Goal: Information Seeking & Learning: Check status

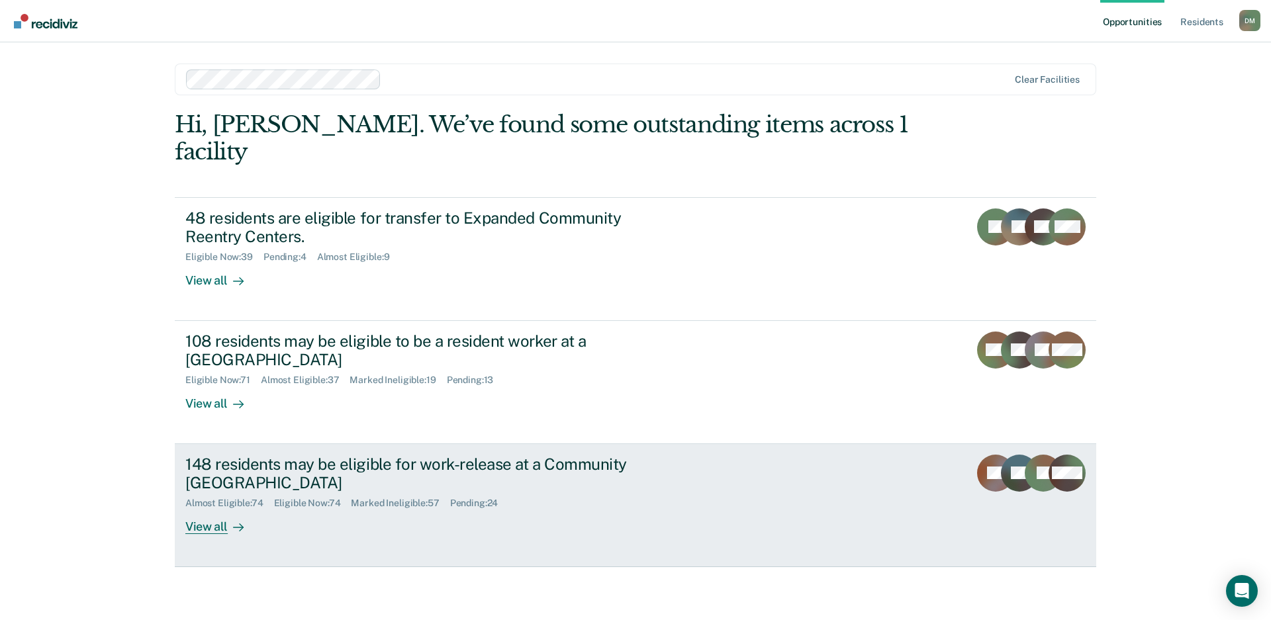
click at [678, 467] on div "148 residents may be eligible for work-release at a Community Reentry Center Al…" at bounding box center [433, 495] width 497 height 80
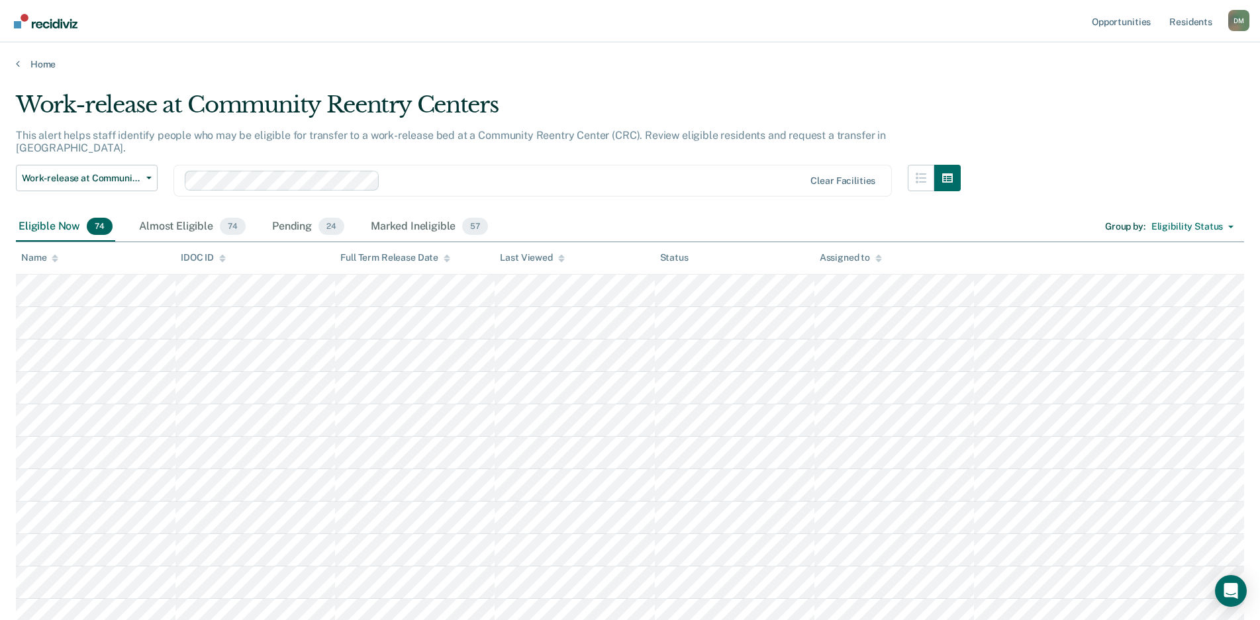
click at [561, 261] on icon at bounding box center [561, 258] width 7 height 9
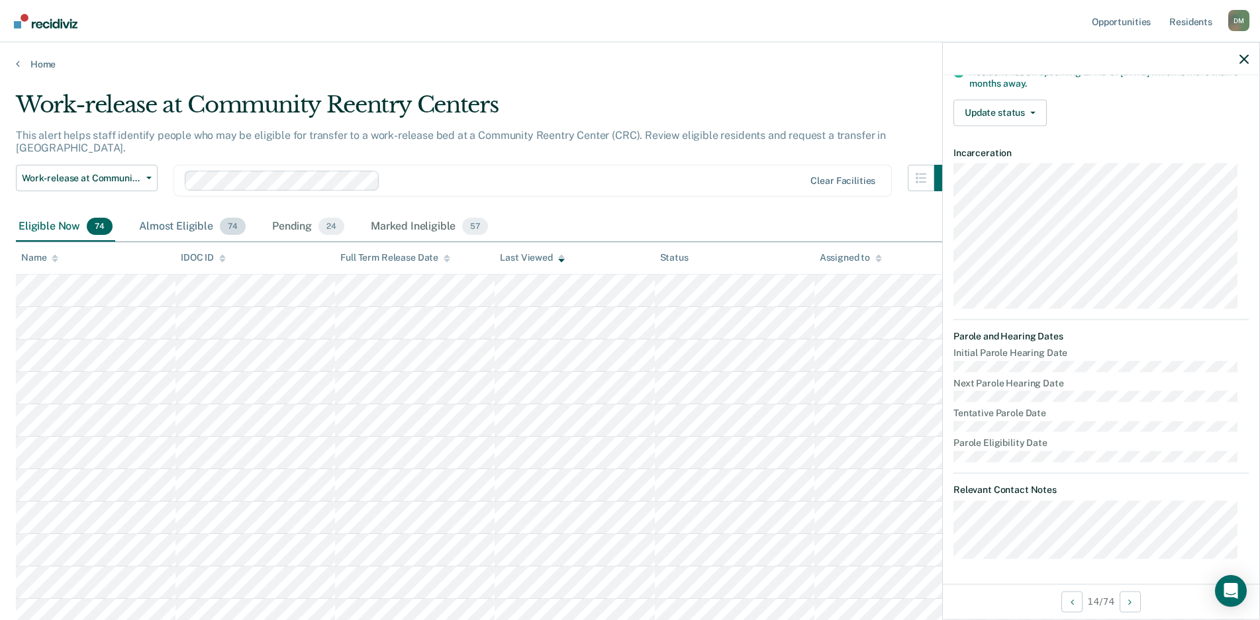
click at [166, 213] on div "Almost Eligible 74" at bounding box center [192, 227] width 112 height 29
click at [303, 213] on div "Pending 24" at bounding box center [307, 227] width 77 height 29
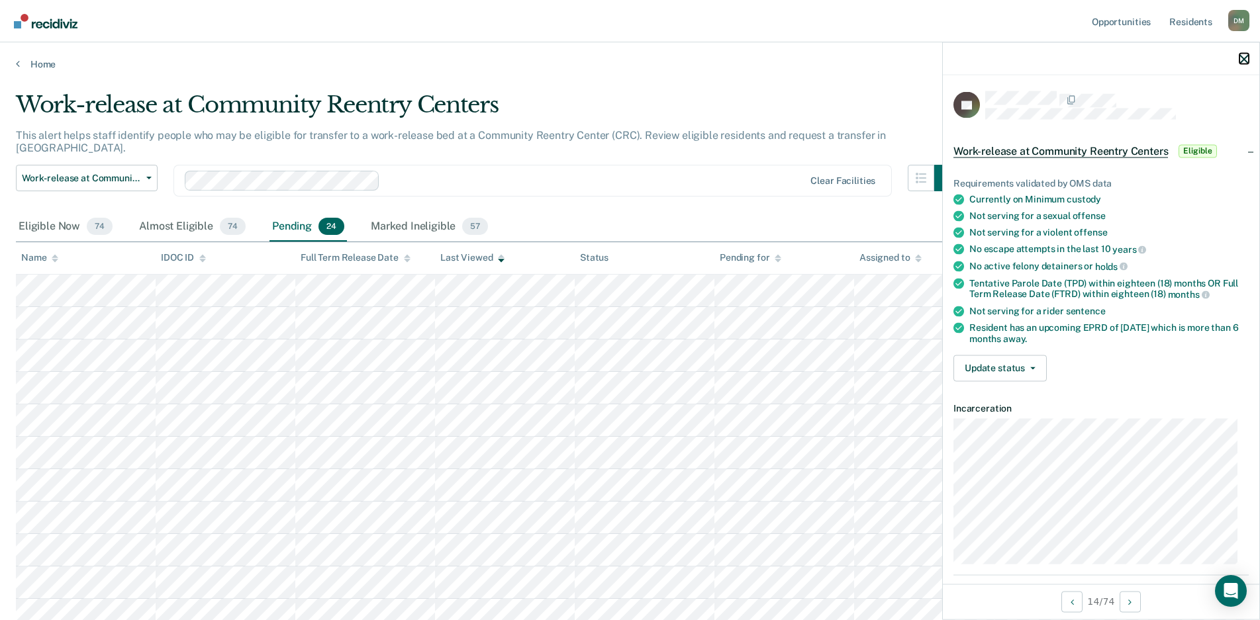
click at [1242, 54] on button "button" at bounding box center [1243, 58] width 9 height 11
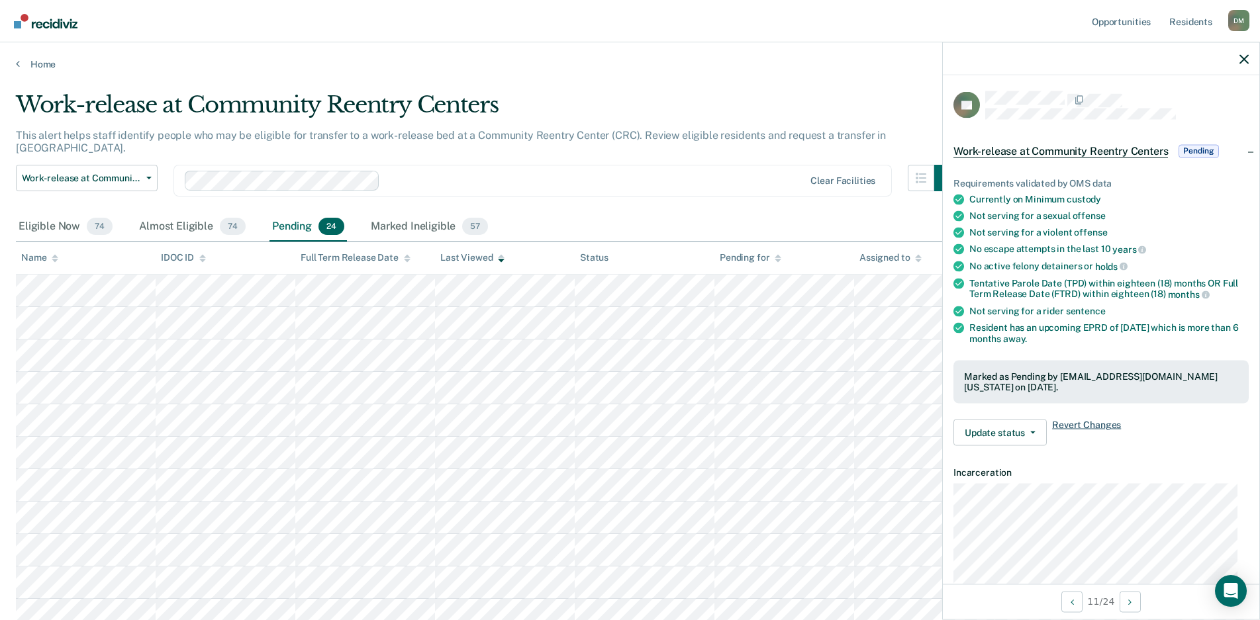
click at [1061, 424] on span "Revert Changes" at bounding box center [1086, 433] width 69 height 26
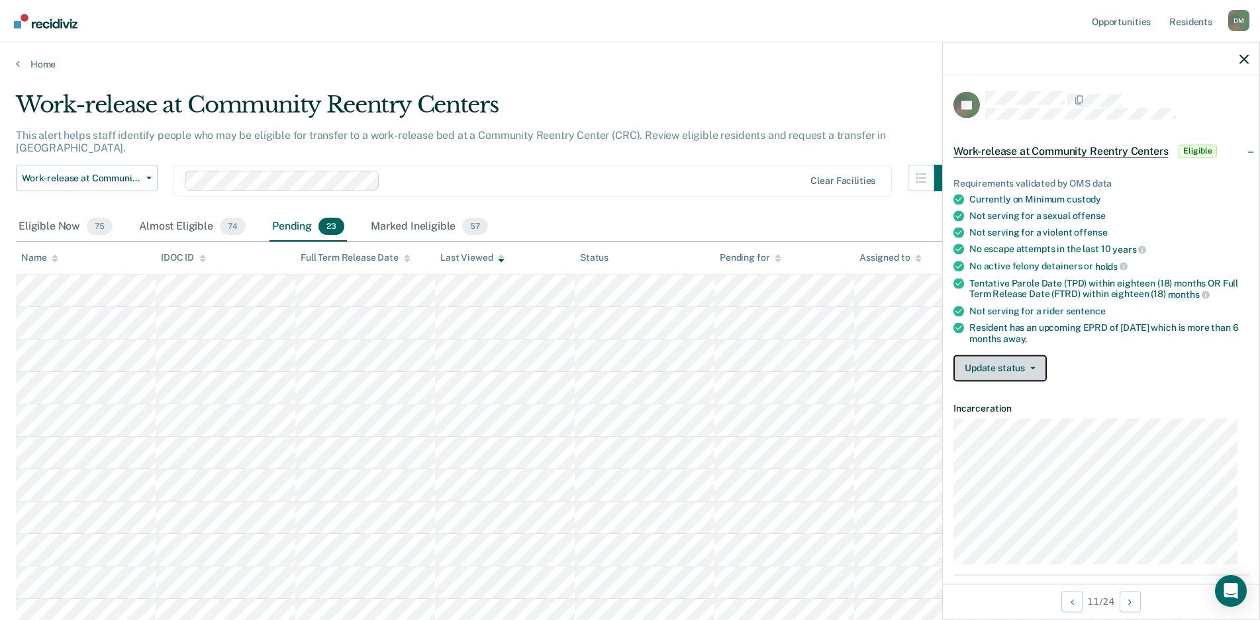
click at [1020, 362] on button "Update status" at bounding box center [999, 368] width 93 height 26
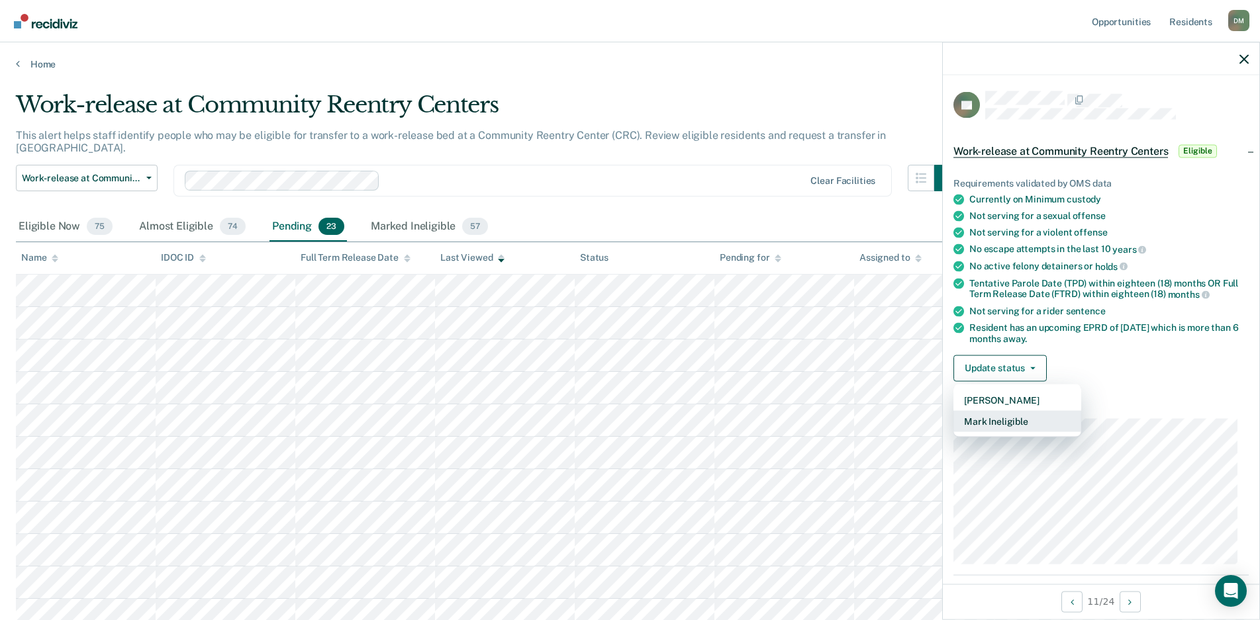
click at [998, 418] on button "Mark Ineligible" at bounding box center [1017, 420] width 128 height 21
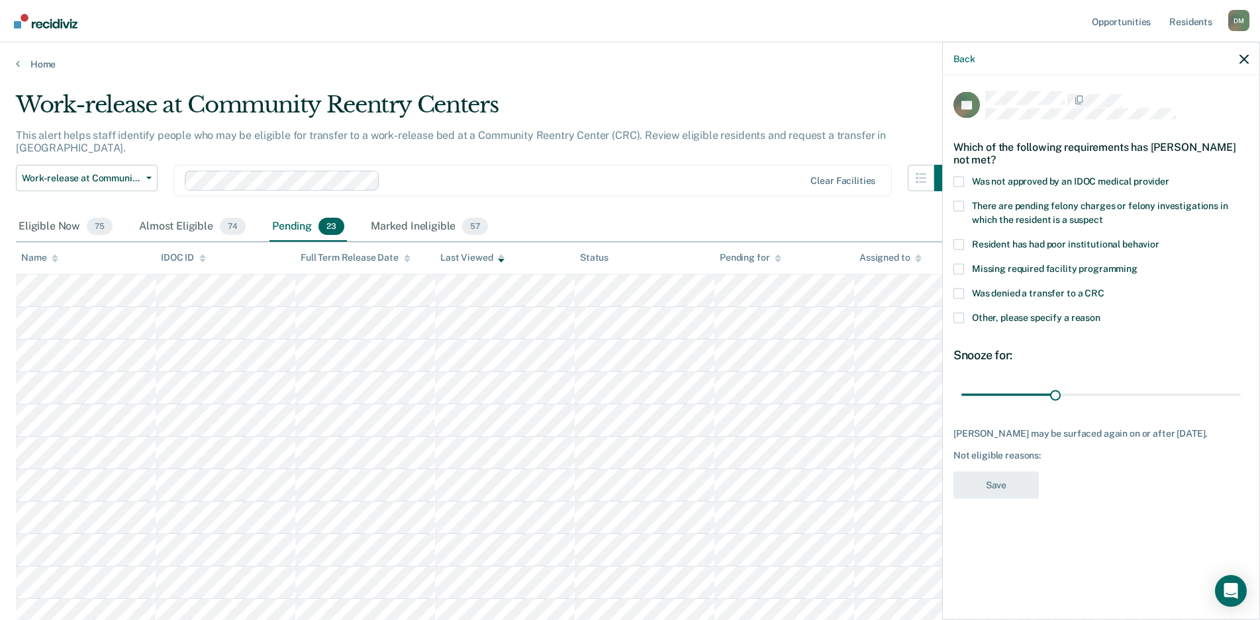
click at [960, 316] on span at bounding box center [958, 317] width 11 height 11
click at [1100, 312] on input "Other, please specify a reason" at bounding box center [1100, 312] width 0 height 0
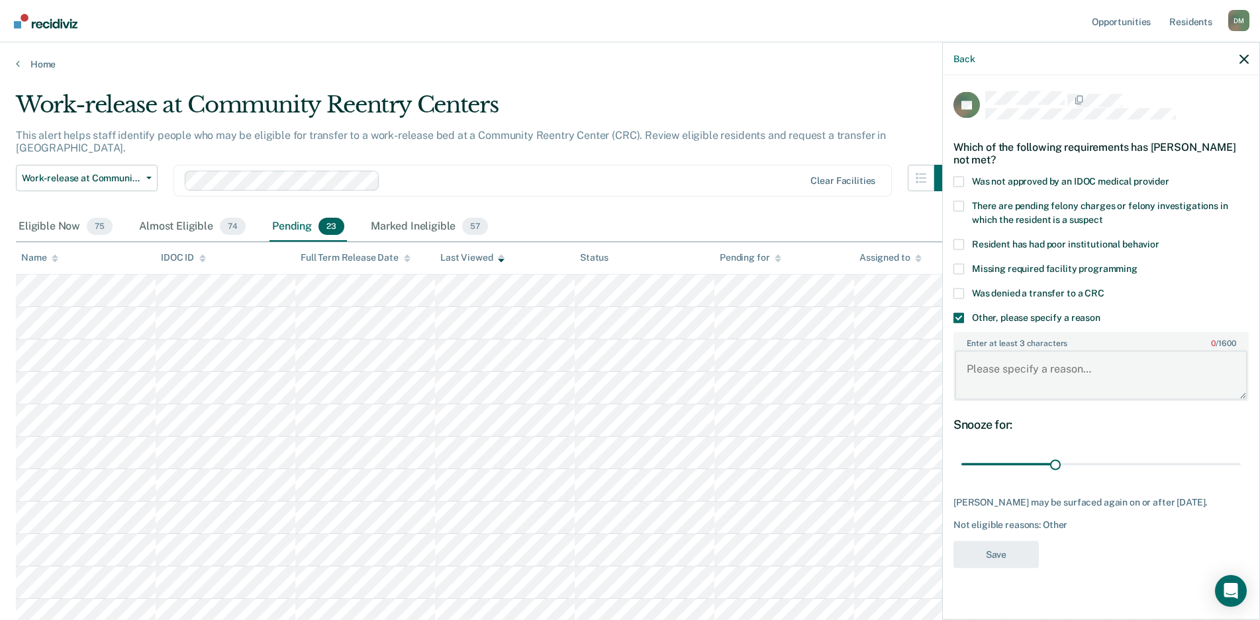
click at [981, 363] on textarea "Enter at least 3 characters 0 / 1600" at bounding box center [1101, 375] width 293 height 49
type textarea "Removed from IFCRC"
type input "22"
click at [998, 463] on input "range" at bounding box center [1100, 464] width 279 height 23
click at [992, 551] on button "Save" at bounding box center [995, 554] width 85 height 27
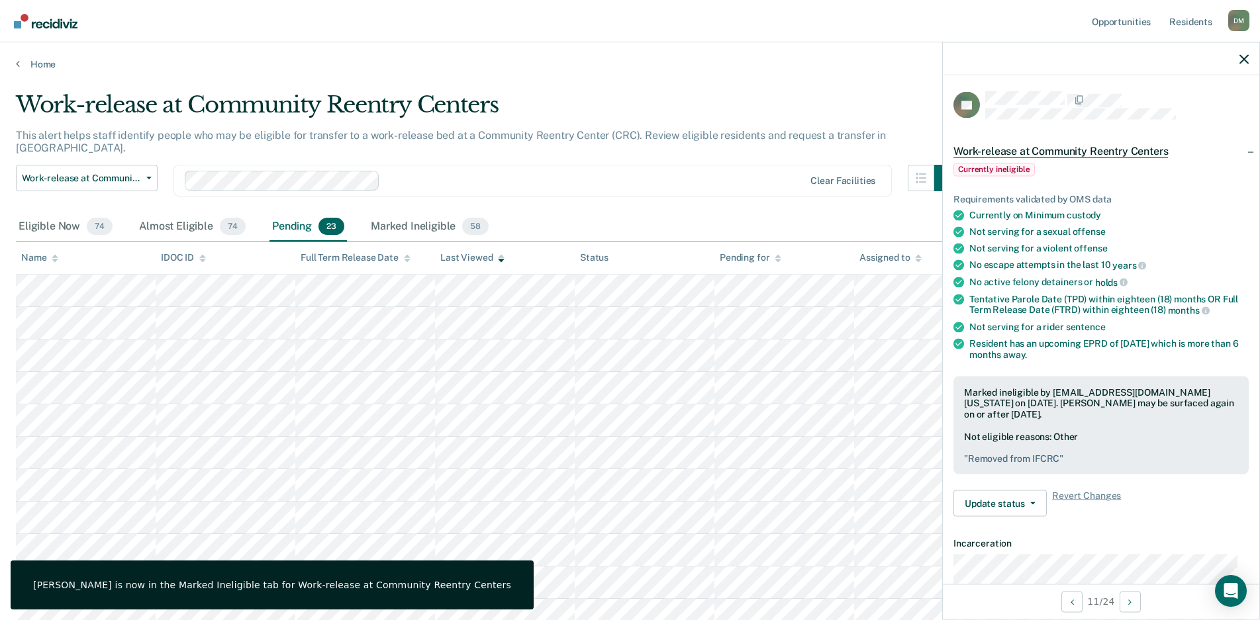
click at [1249, 62] on div at bounding box center [1101, 58] width 316 height 33
click at [1245, 62] on icon "button" at bounding box center [1243, 58] width 9 height 9
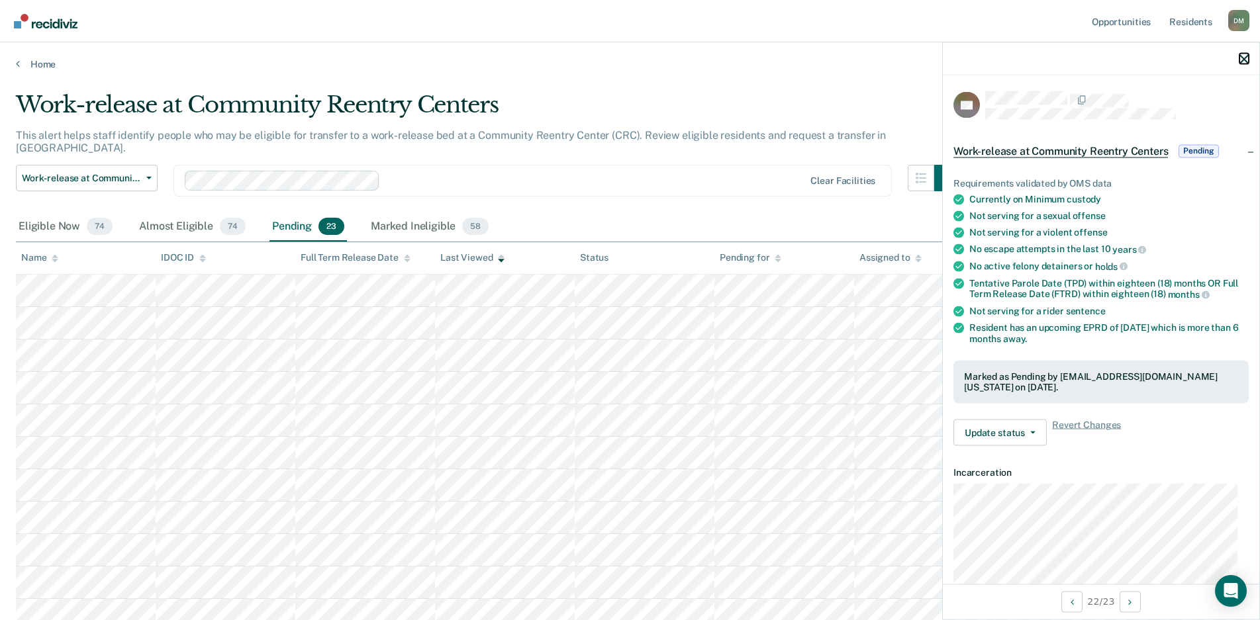
click at [1245, 60] on icon "button" at bounding box center [1243, 58] width 9 height 9
click at [1247, 59] on icon "button" at bounding box center [1243, 58] width 9 height 9
click at [132, 173] on span "Work-release at Community Reentry Centers" at bounding box center [81, 178] width 119 height 11
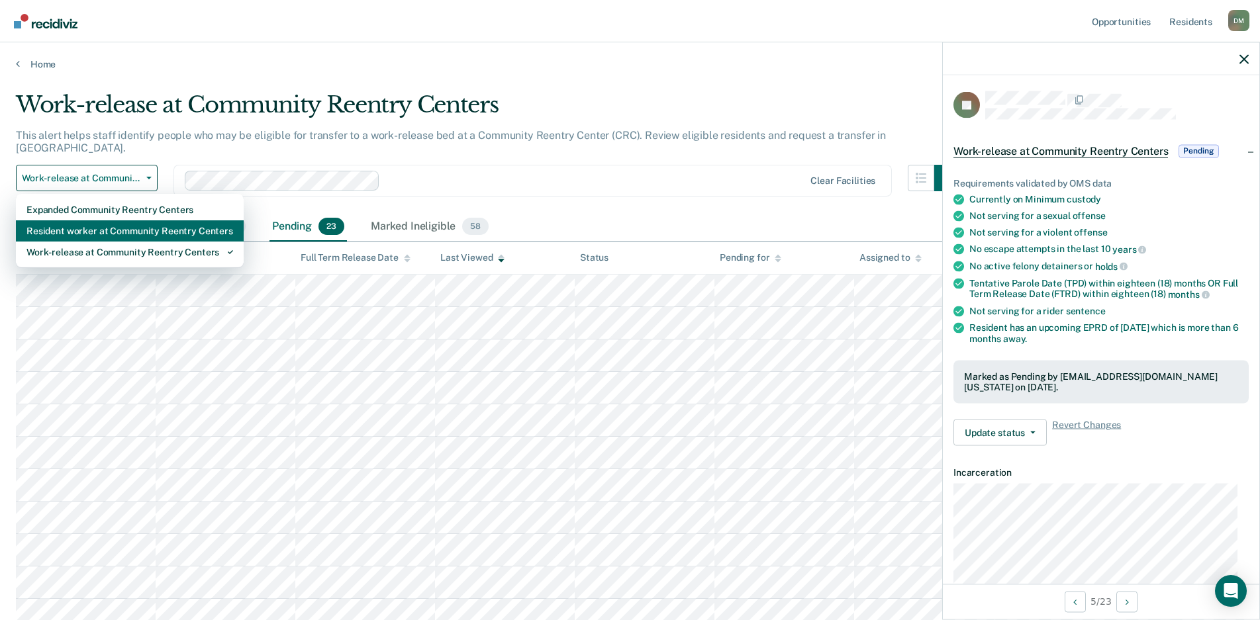
click at [115, 220] on div "Resident worker at Community Reentry Centers" at bounding box center [129, 230] width 207 height 21
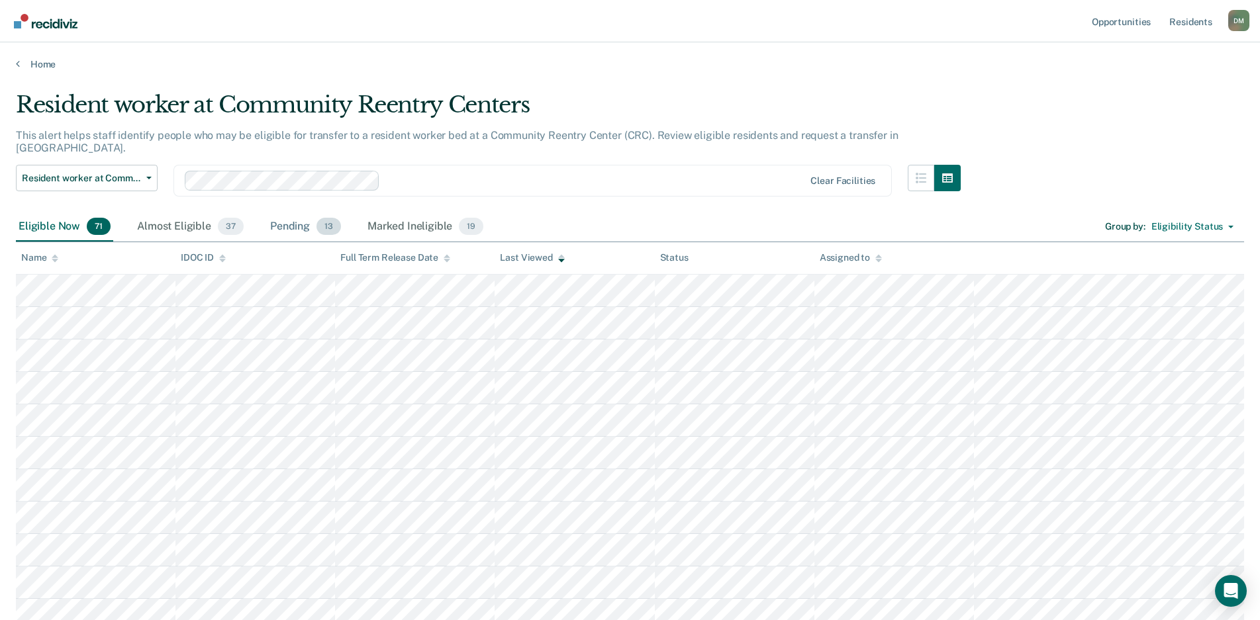
click at [279, 214] on div "Pending 13" at bounding box center [305, 227] width 76 height 29
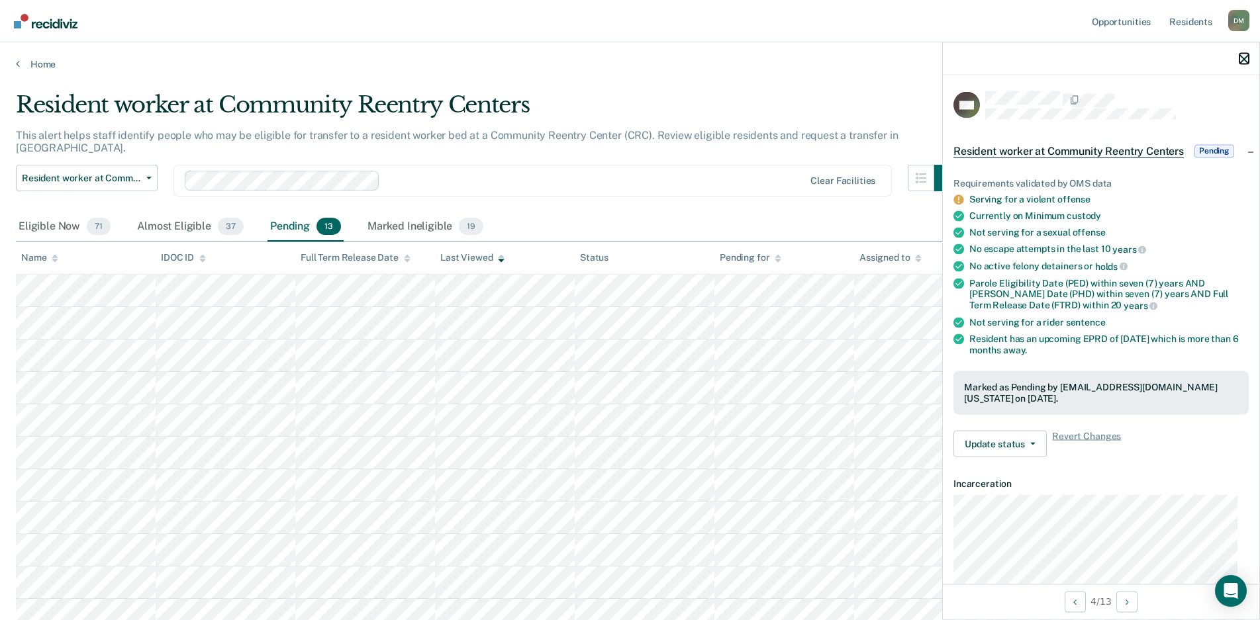
click at [1243, 60] on icon "button" at bounding box center [1243, 58] width 9 height 9
click at [1244, 57] on icon "button" at bounding box center [1243, 58] width 9 height 9
